Goal: Task Accomplishment & Management: Use online tool/utility

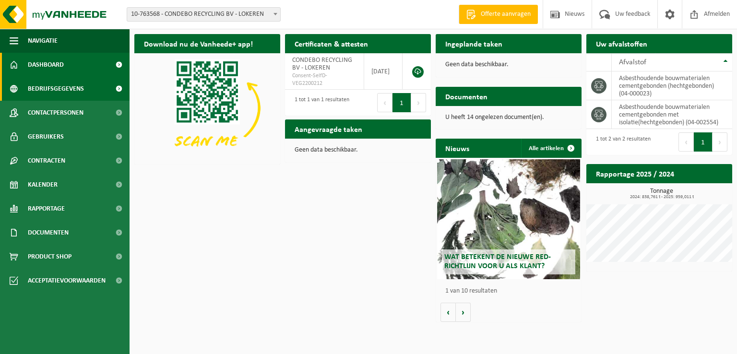
click at [54, 94] on span "Bedrijfsgegevens" at bounding box center [56, 89] width 56 height 24
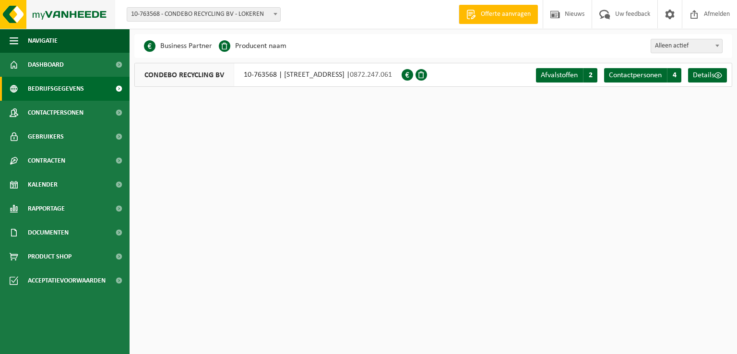
click at [11, 21] on img at bounding box center [57, 14] width 115 height 29
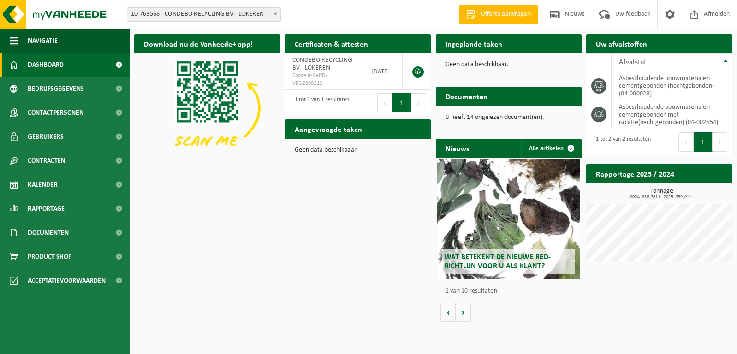
click at [495, 22] on link "Offerte aanvragen" at bounding box center [497, 14] width 79 height 19
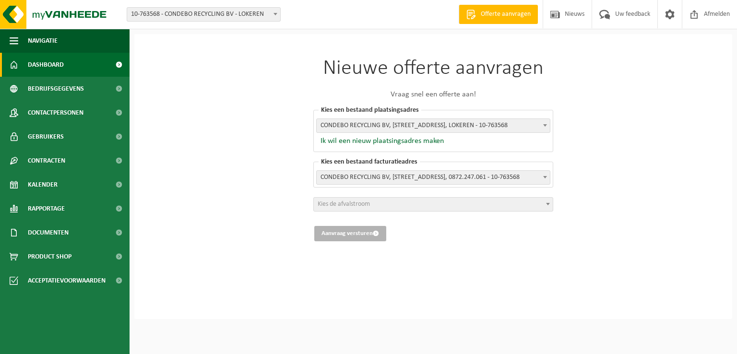
click at [65, 62] on link "Dashboard" at bounding box center [64, 65] width 129 height 24
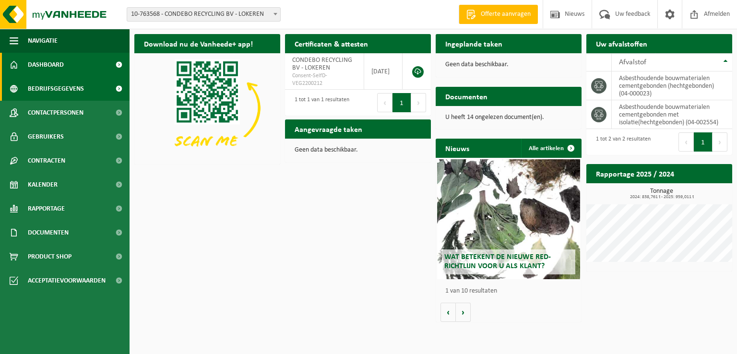
click at [59, 93] on span "Bedrijfsgegevens" at bounding box center [56, 89] width 56 height 24
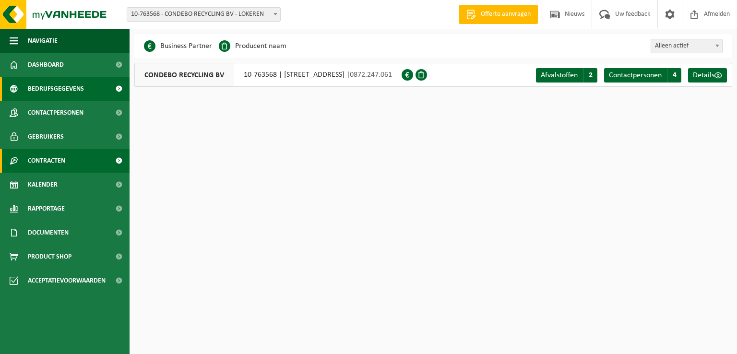
click at [52, 150] on span "Contracten" at bounding box center [46, 161] width 37 height 24
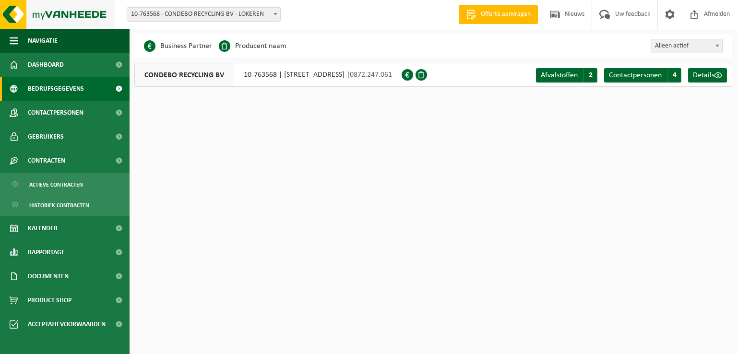
click at [23, 16] on img at bounding box center [57, 14] width 115 height 29
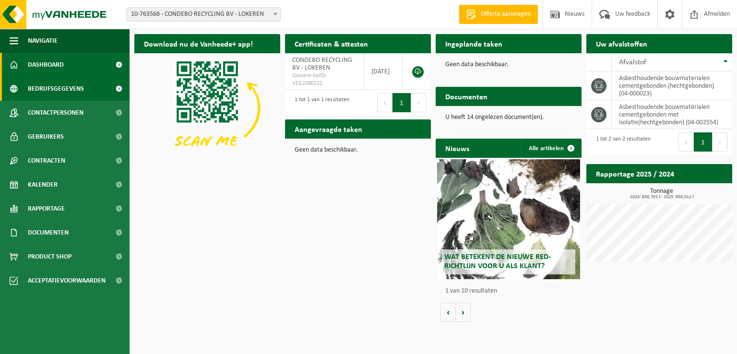
click at [50, 91] on span "Bedrijfsgegevens" at bounding box center [56, 89] width 56 height 24
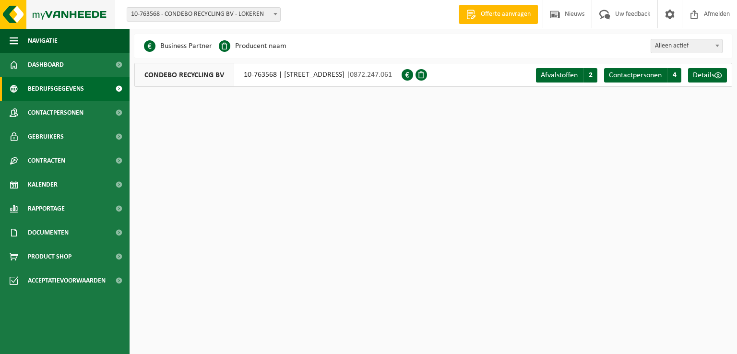
click at [38, 14] on img at bounding box center [57, 14] width 115 height 29
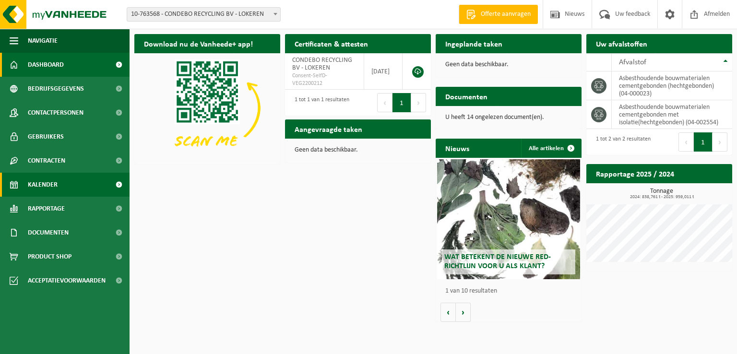
click at [59, 191] on link "Kalender" at bounding box center [64, 185] width 129 height 24
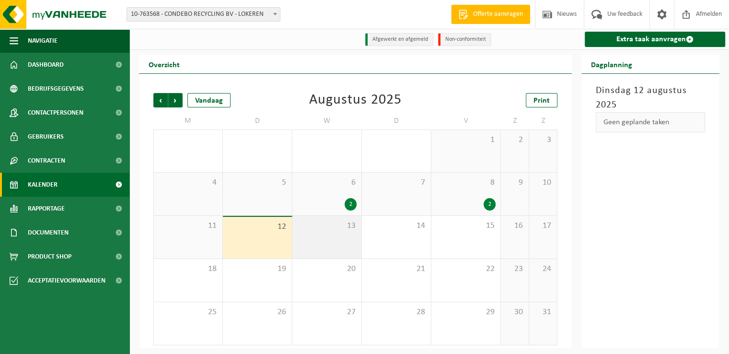
click at [314, 231] on span "13" at bounding box center [326, 226] width 59 height 11
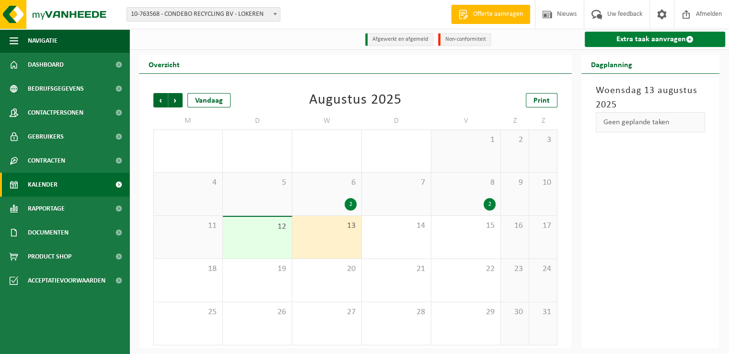
click at [627, 47] on link "Extra taak aanvragen" at bounding box center [655, 39] width 141 height 15
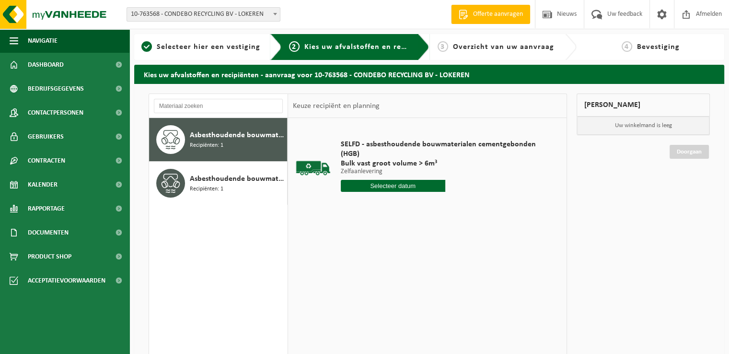
click at [399, 188] on input "text" at bounding box center [393, 186] width 105 height 12
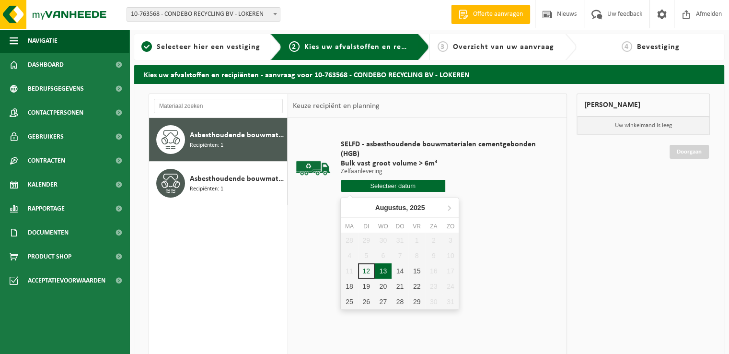
click at [384, 273] on div "13" at bounding box center [383, 270] width 17 height 15
type input "Van 2025-08-13"
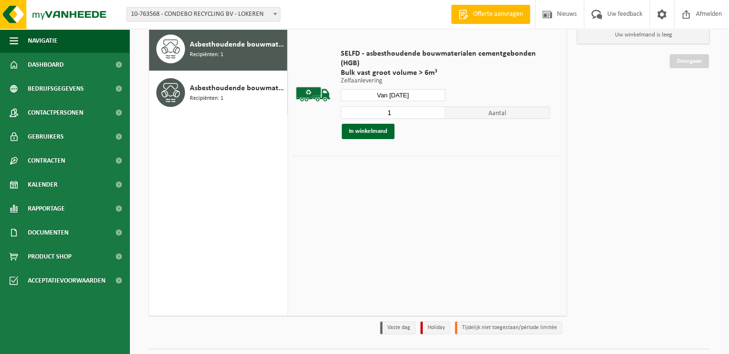
scroll to position [96, 0]
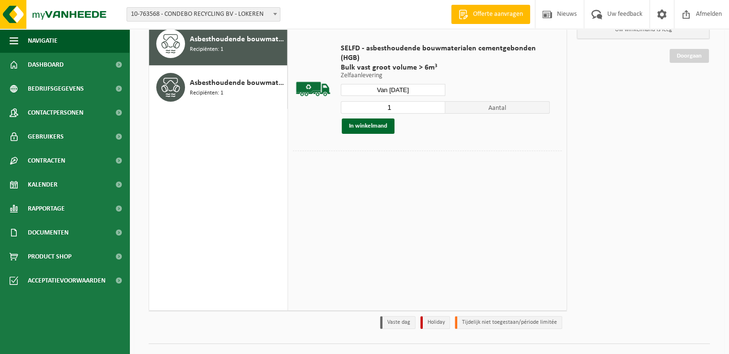
click at [428, 105] on input "1" at bounding box center [393, 107] width 105 height 12
type input "2"
click at [440, 105] on input "2" at bounding box center [393, 107] width 105 height 12
click at [378, 127] on button "In winkelmand" at bounding box center [368, 125] width 53 height 15
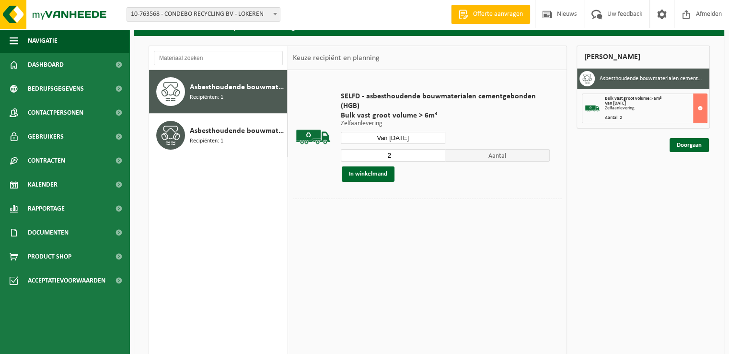
scroll to position [48, 0]
click at [689, 141] on link "Doorgaan" at bounding box center [689, 145] width 39 height 14
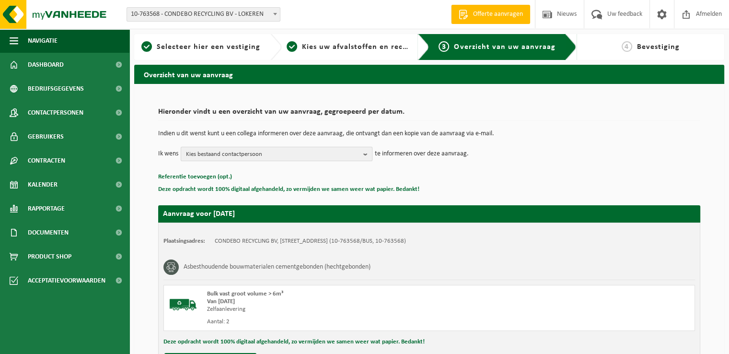
click at [232, 151] on span "Kies bestaand contactpersoon" at bounding box center [273, 154] width 174 height 14
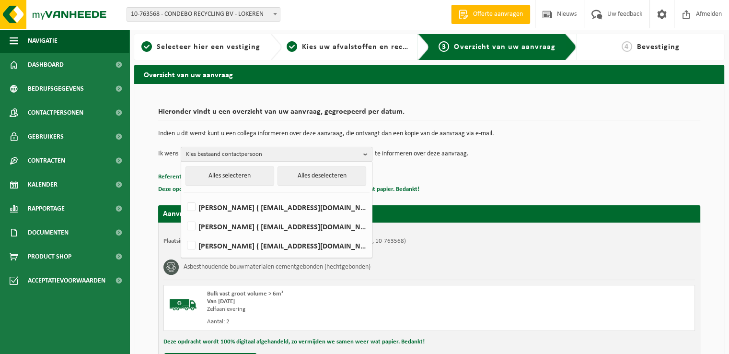
click at [232, 151] on span "Kies bestaand contactpersoon" at bounding box center [273, 154] width 174 height 14
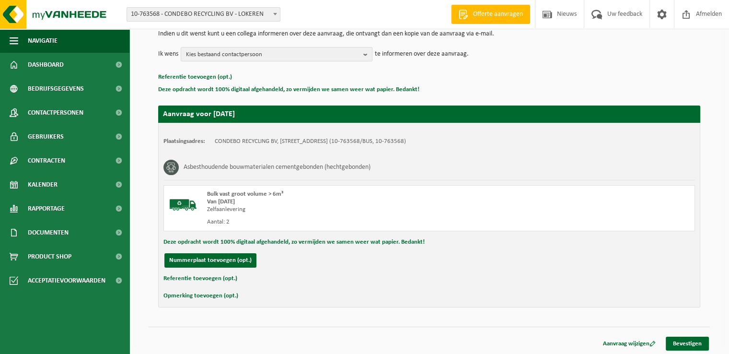
scroll to position [101, 0]
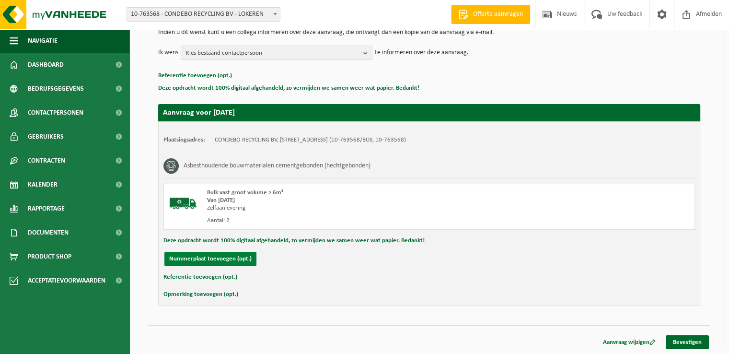
click at [227, 260] on button "Nummerplaat toevoegen (opt.)" at bounding box center [210, 259] width 92 height 14
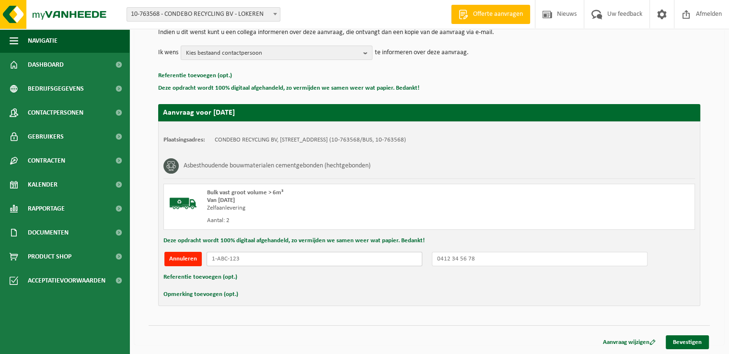
drag, startPoint x: 245, startPoint y: 260, endPoint x: 205, endPoint y: 257, distance: 40.0
click at [205, 257] on div "Annuleren" at bounding box center [430, 259] width 532 height 14
type input "2-BUT-378"
click at [481, 264] on input "text" at bounding box center [540, 259] width 216 height 14
drag, startPoint x: 483, startPoint y: 258, endPoint x: 428, endPoint y: 255, distance: 55.7
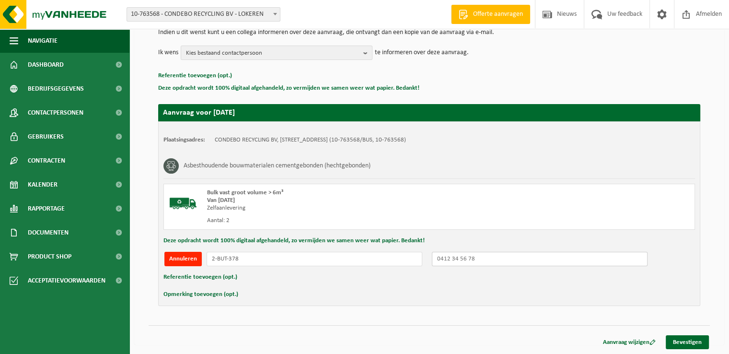
click at [428, 255] on div "Annuleren 2-BUT-378" at bounding box center [430, 259] width 532 height 14
drag, startPoint x: 460, startPoint y: 258, endPoint x: 513, endPoint y: 258, distance: 52.8
click at [513, 258] on input "text" at bounding box center [540, 259] width 216 height 14
type input "0"
click at [691, 340] on link "Bevestigen" at bounding box center [687, 342] width 43 height 14
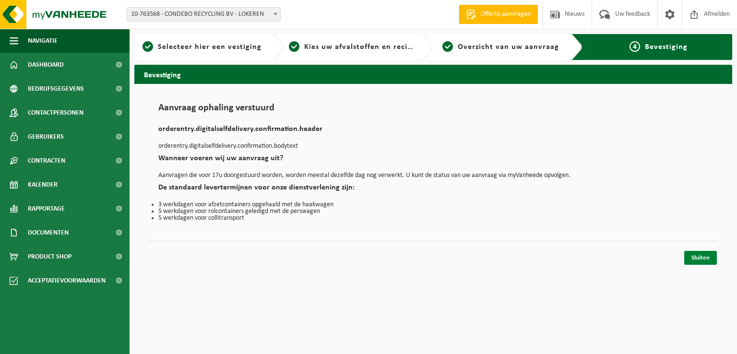
click at [698, 255] on link "Sluiten" at bounding box center [700, 258] width 33 height 14
